Goal: Check status: Check status

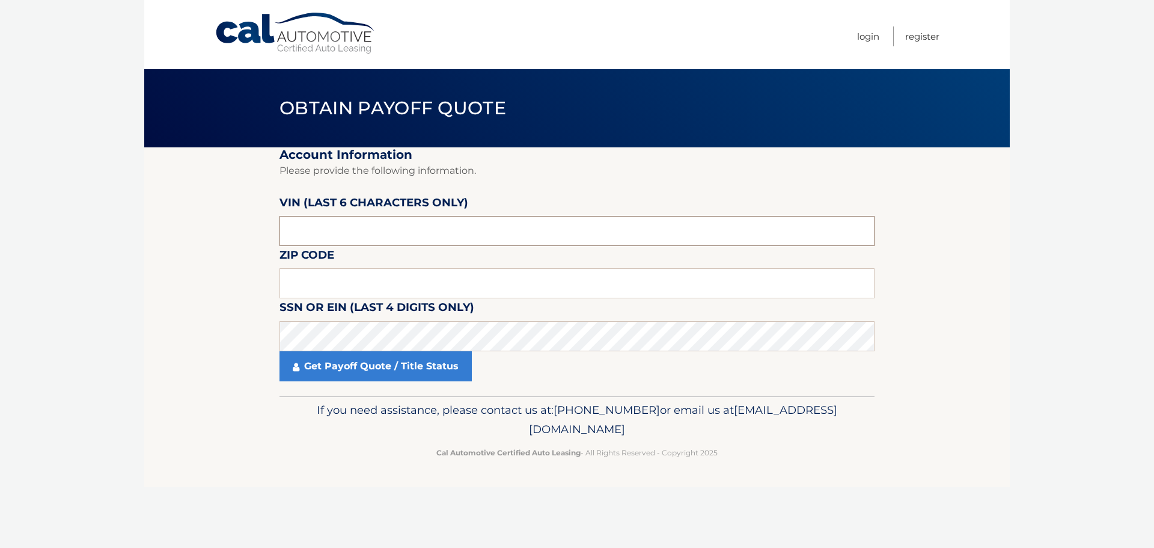
click at [359, 233] on input "text" at bounding box center [576, 231] width 595 height 30
type input "391871"
type input "16438"
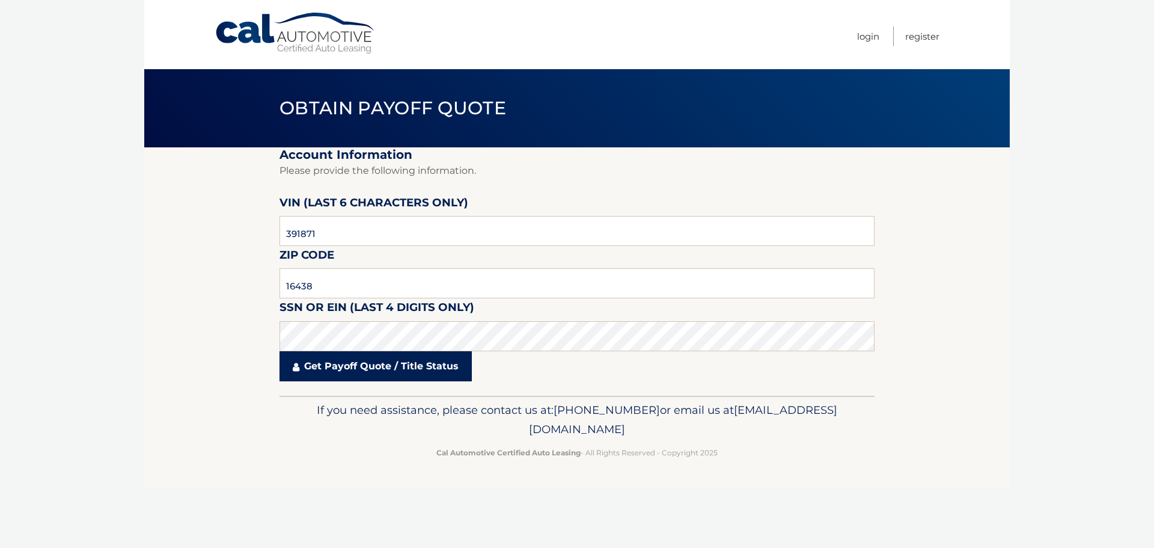
click at [454, 376] on link "Get Payoff Quote / Title Status" at bounding box center [375, 366] width 192 height 30
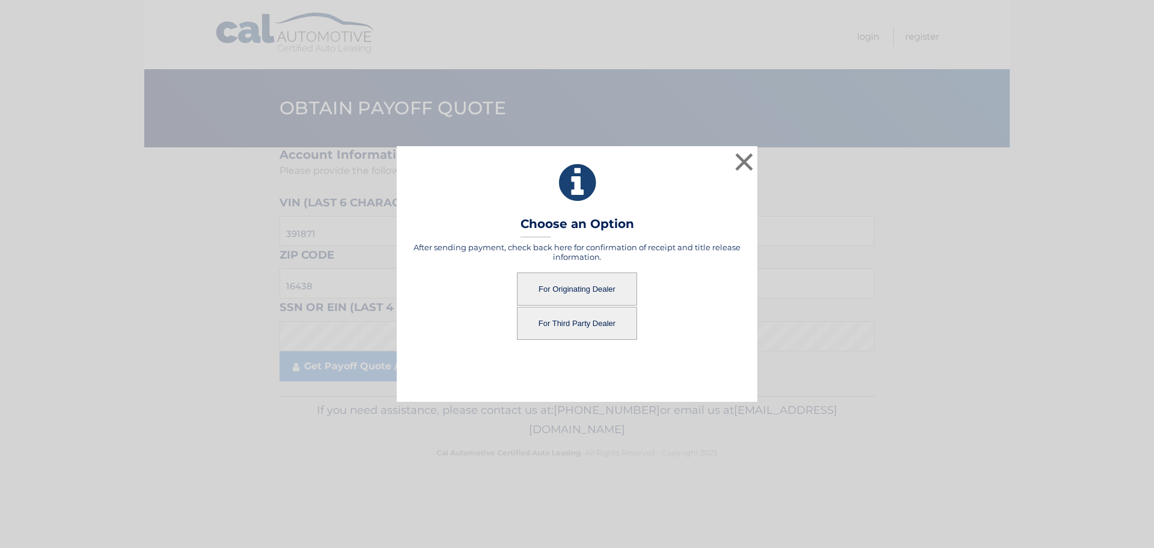
click at [569, 285] on button "For Originating Dealer" at bounding box center [577, 288] width 120 height 33
click at [576, 285] on button "For Originating Dealer" at bounding box center [577, 288] width 120 height 33
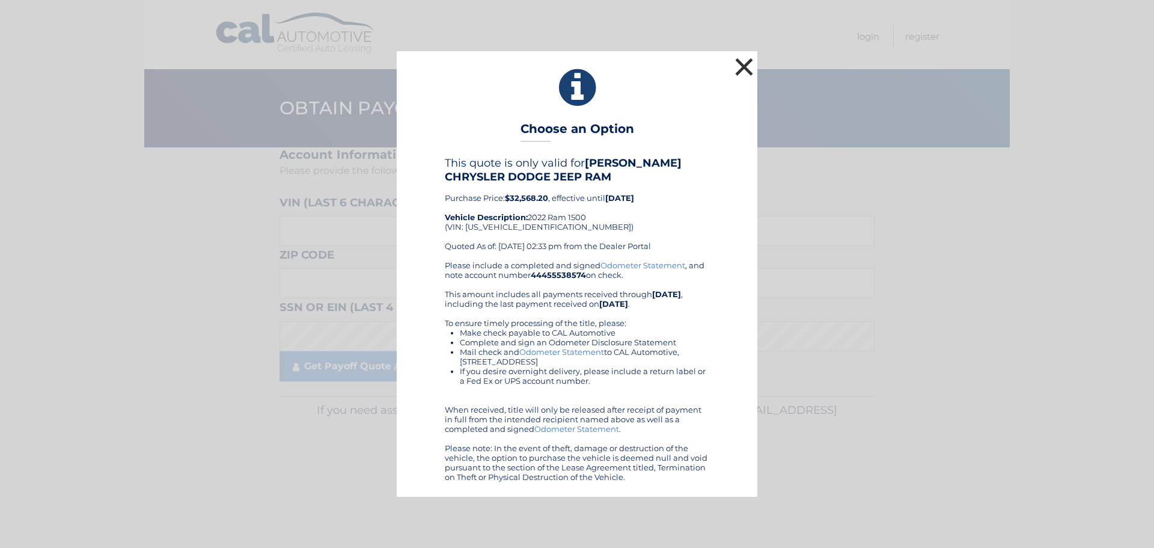
click at [748, 66] on button "×" at bounding box center [744, 67] width 24 height 24
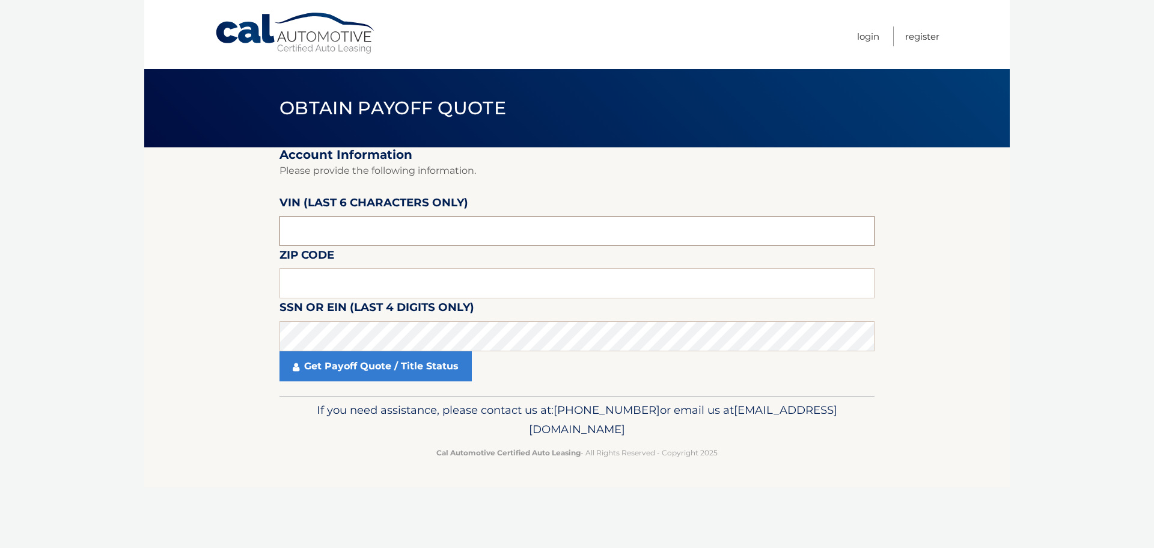
click at [394, 233] on input "text" at bounding box center [576, 231] width 595 height 30
type input "391871"
type input "16438"
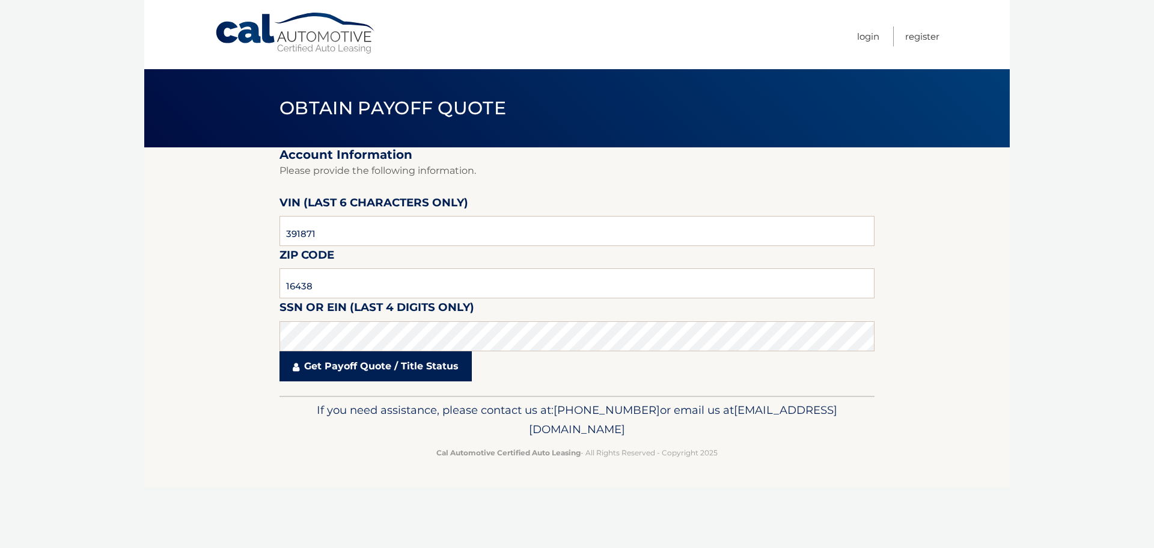
click at [350, 377] on link "Get Payoff Quote / Title Status" at bounding box center [375, 366] width 192 height 30
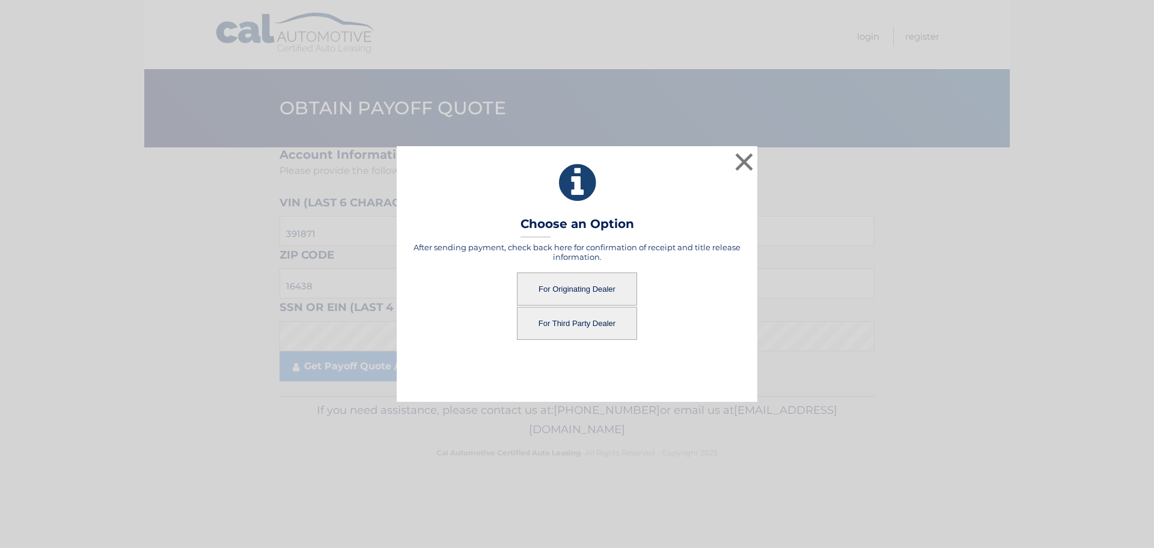
click at [571, 326] on button "For Third Party Dealer" at bounding box center [577, 323] width 120 height 33
click at [564, 323] on button "For Third Party Dealer" at bounding box center [577, 323] width 120 height 33
